Goal: Task Accomplishment & Management: Manage account settings

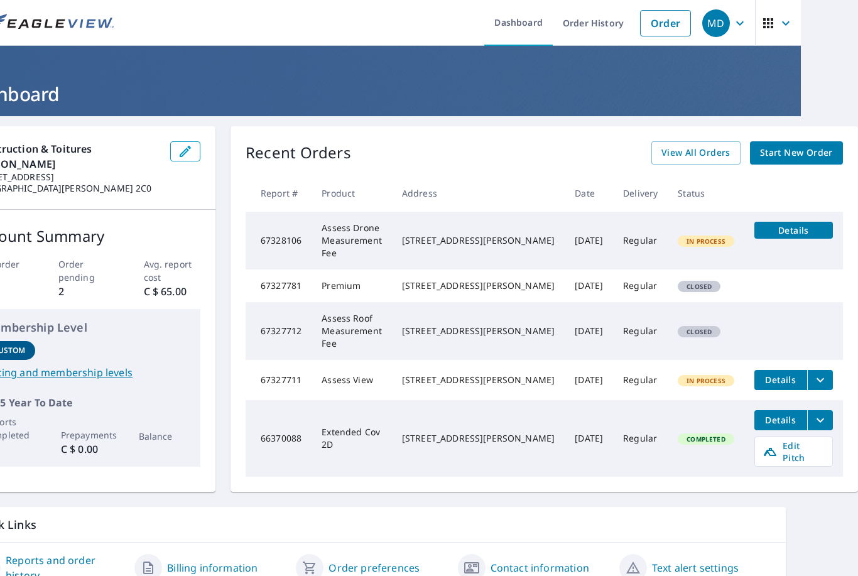
scroll to position [0, 60]
click at [805, 224] on span "Details" at bounding box center [793, 230] width 63 height 12
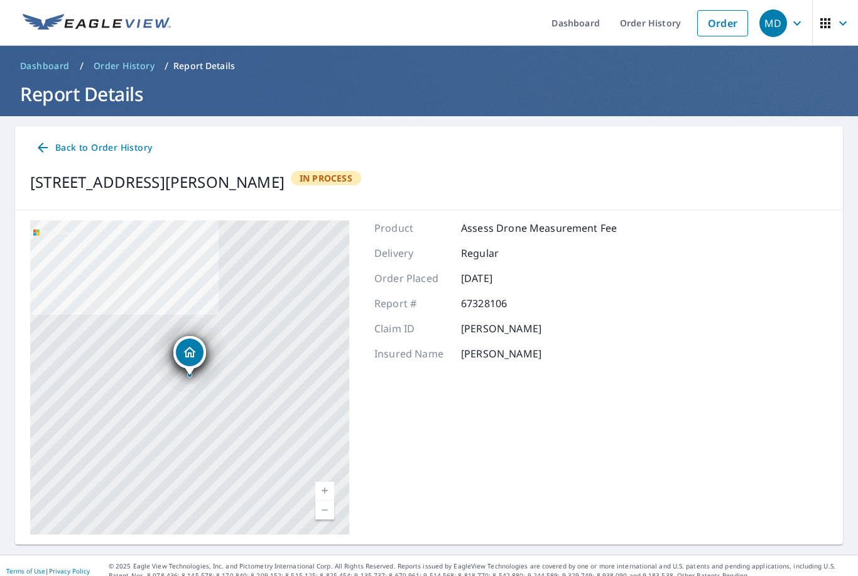
click at [45, 143] on icon at bounding box center [43, 148] width 10 height 10
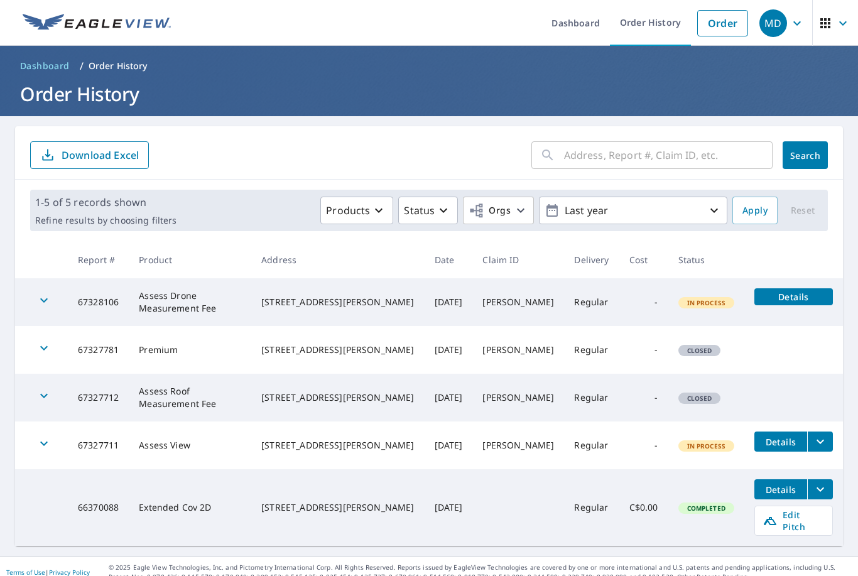
click at [49, 60] on span "Dashboard" at bounding box center [45, 66] width 50 height 13
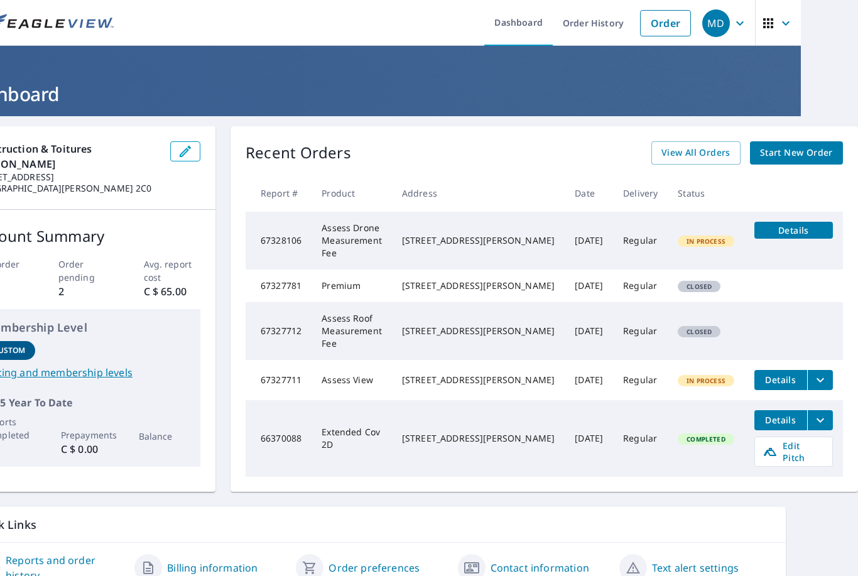
scroll to position [0, 60]
click at [721, 141] on link "View All Orders" at bounding box center [695, 152] width 89 height 23
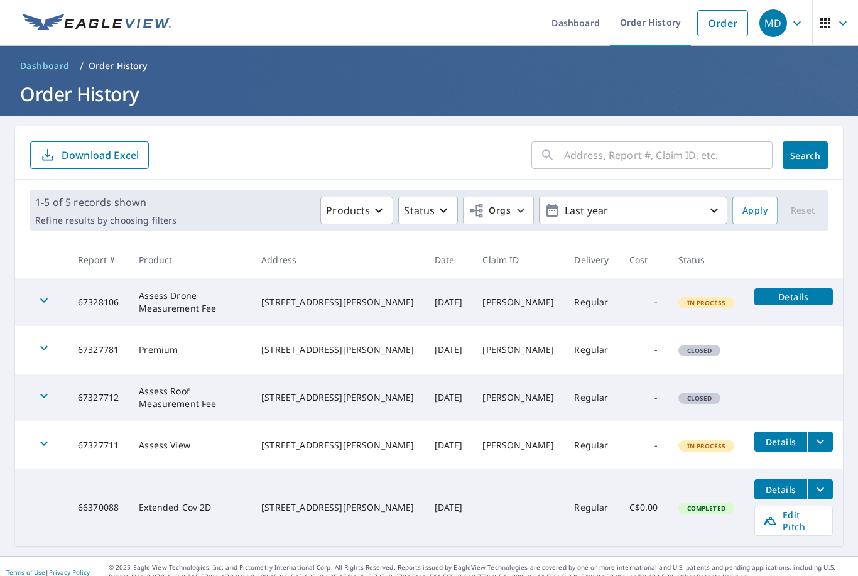
click at [782, 431] on button "Details" at bounding box center [780, 441] width 53 height 20
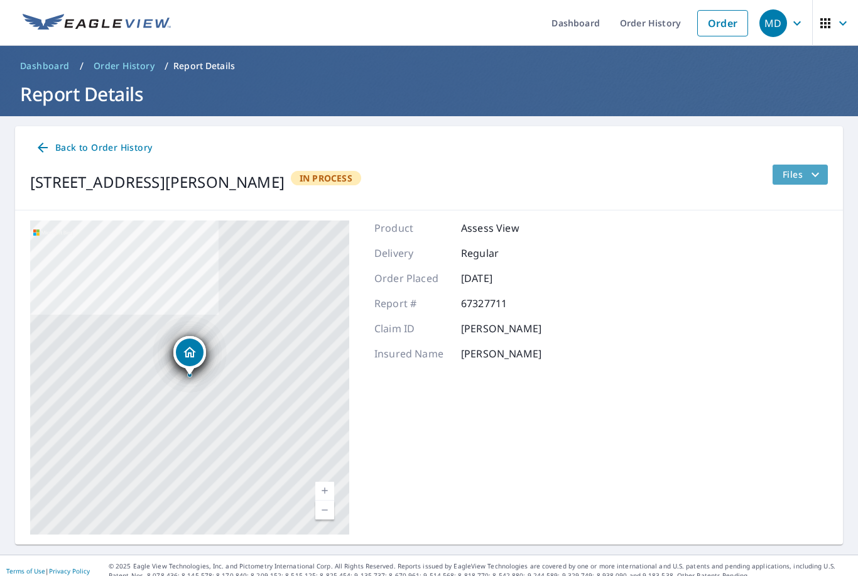
click at [821, 167] on icon "filesDropdownBtn-67327711" at bounding box center [814, 174] width 15 height 15
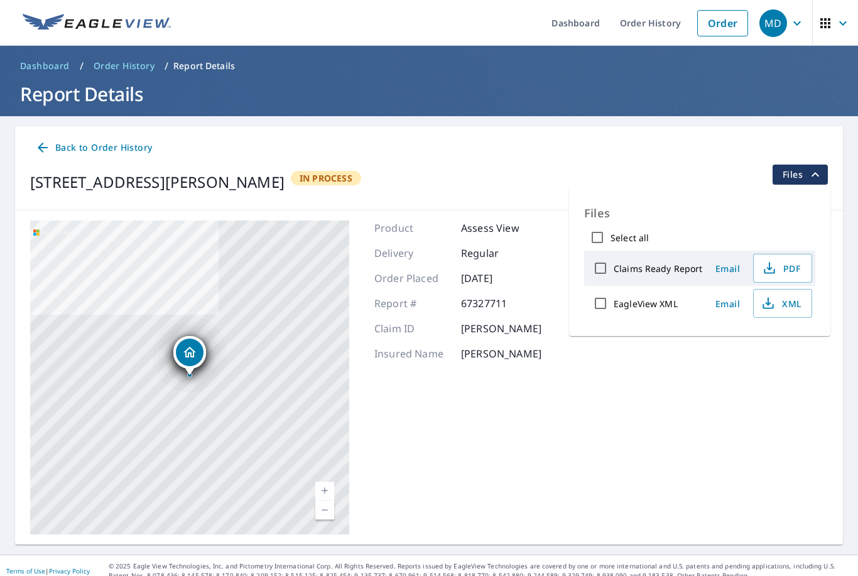
click at [776, 254] on button "PDF" at bounding box center [782, 268] width 59 height 29
